Goal: Task Accomplishment & Management: Manage account settings

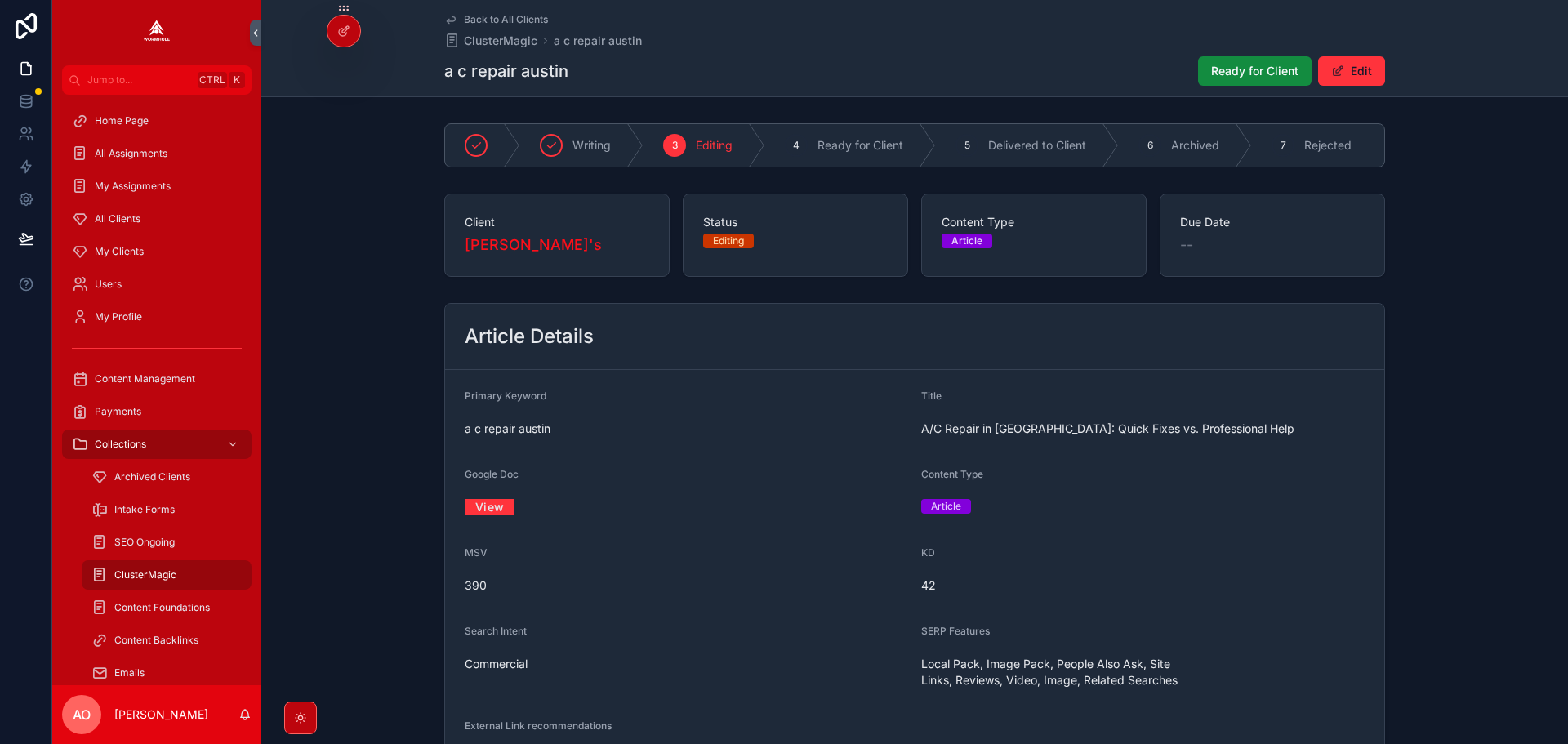
click at [1243, 69] on span "Ready for Client" at bounding box center [1255, 71] width 88 height 17
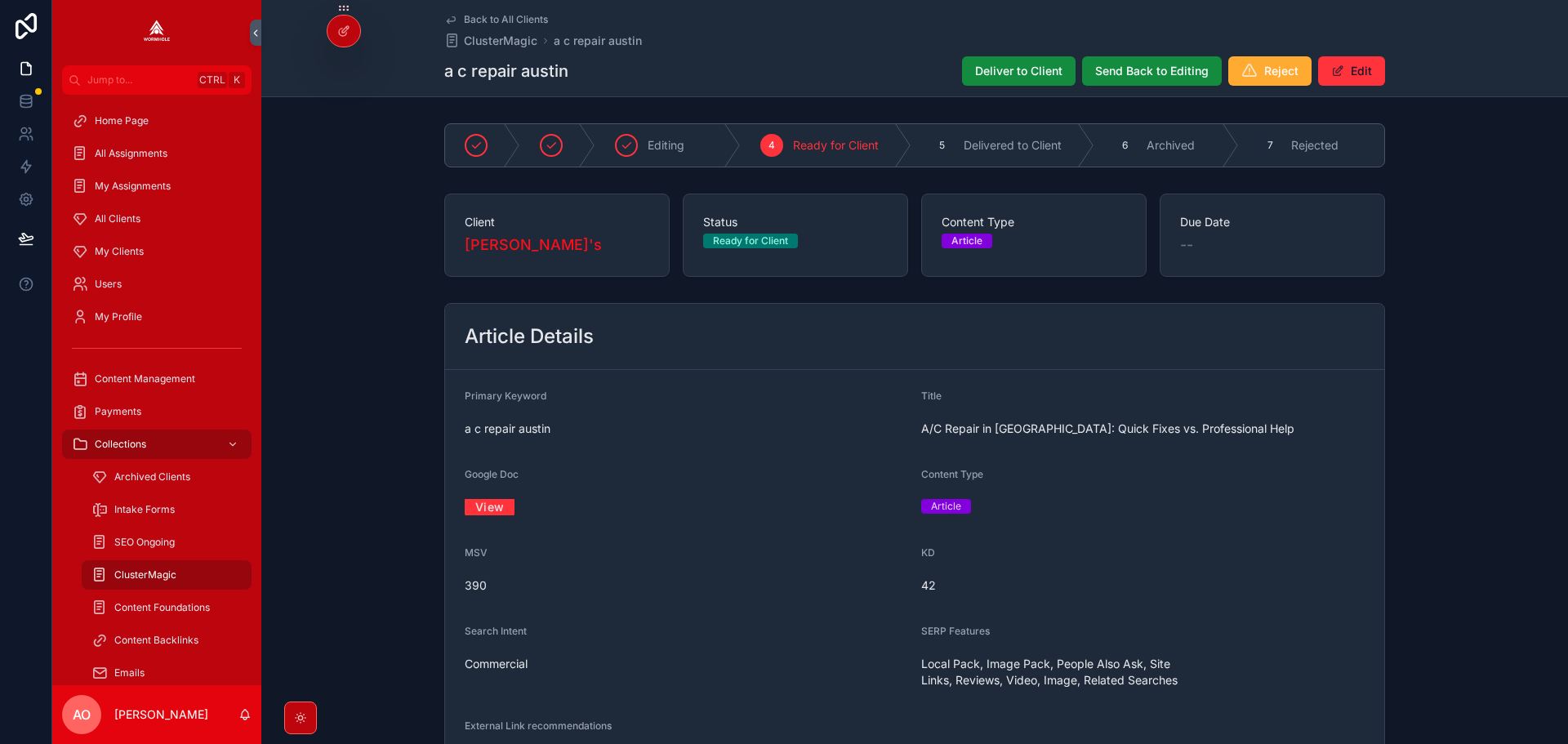
click at [1007, 65] on span "Deliver to Client" at bounding box center [1019, 71] width 88 height 17
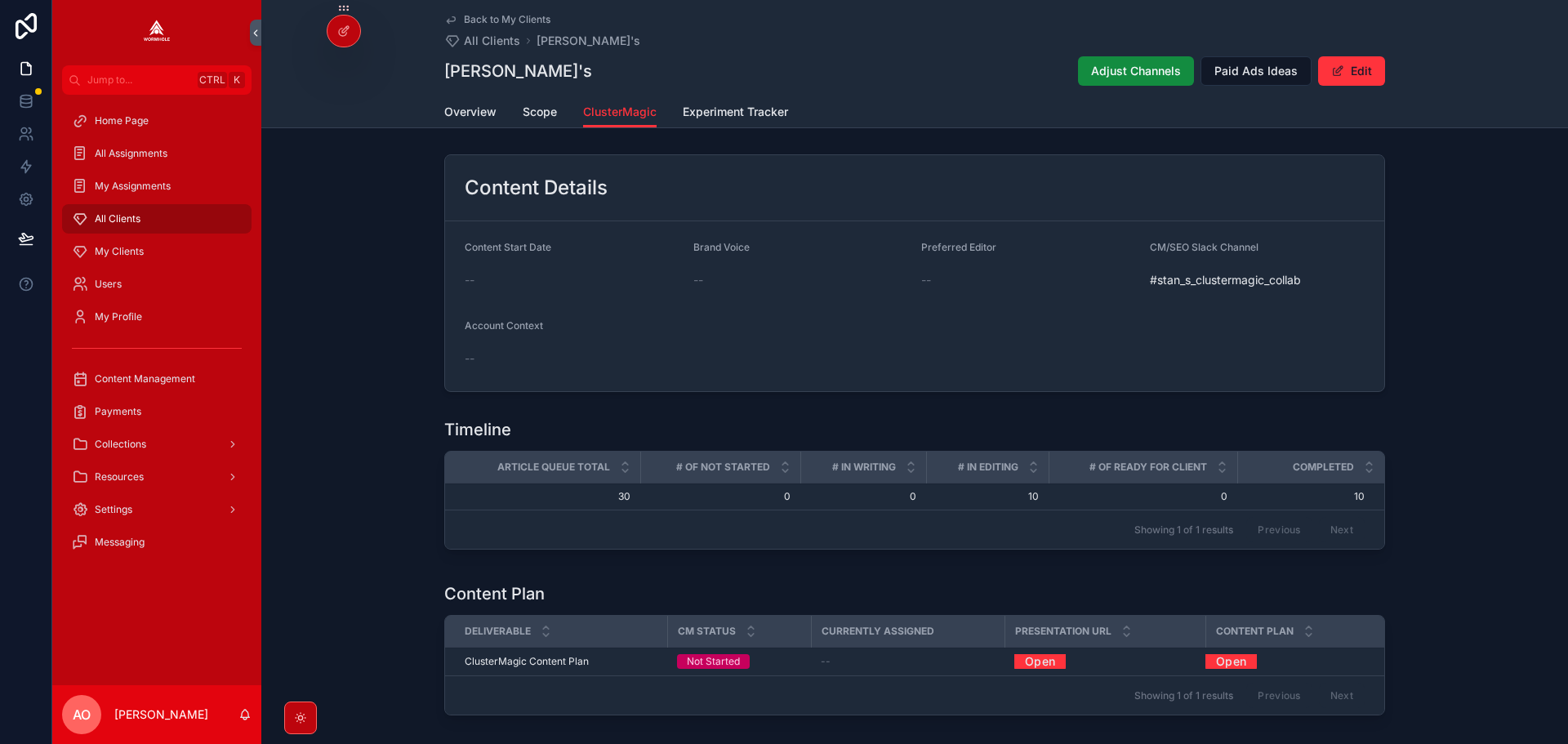
scroll to position [641, 0]
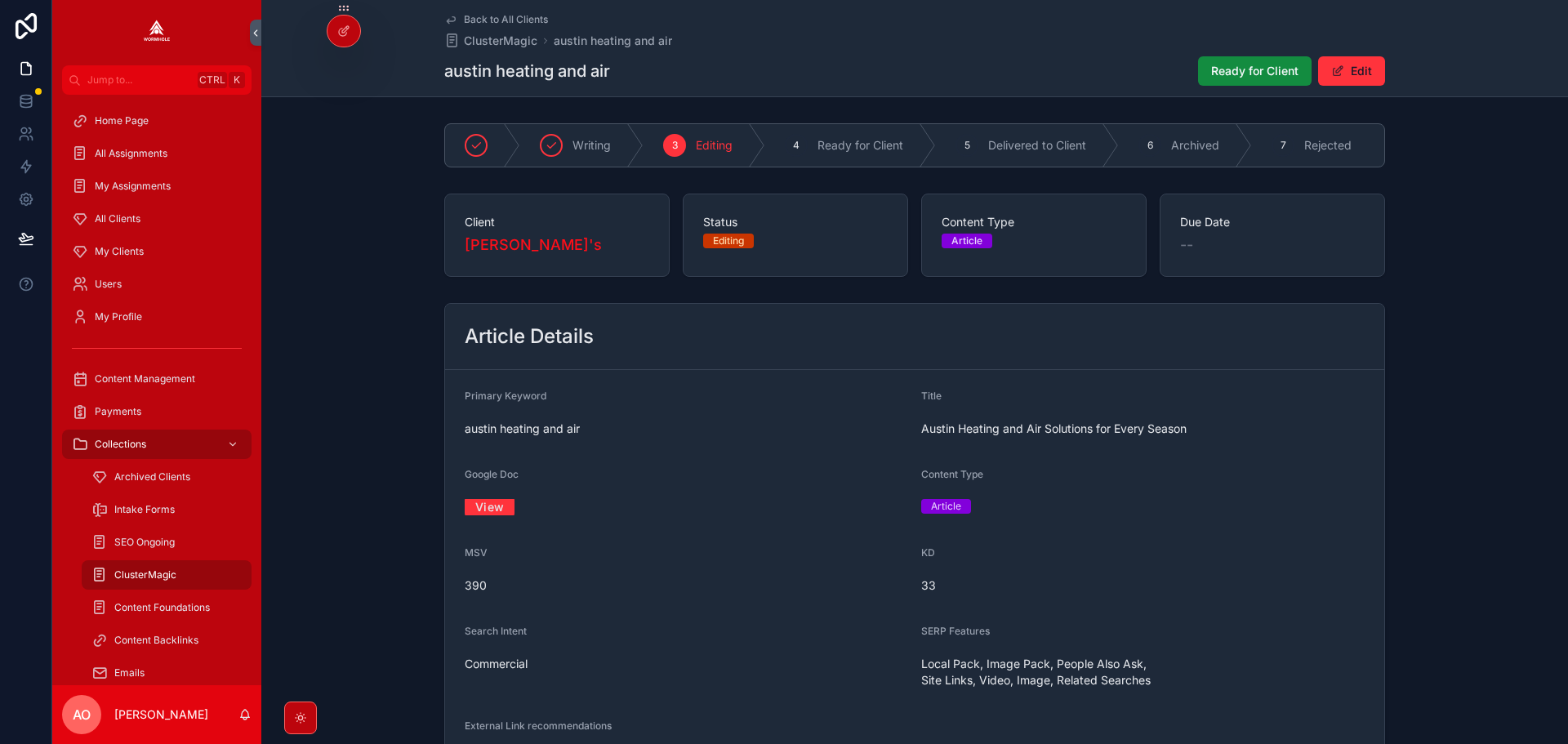
click at [501, 515] on link "View" at bounding box center [489, 506] width 49 height 25
